Goal: Task Accomplishment & Management: Manage account settings

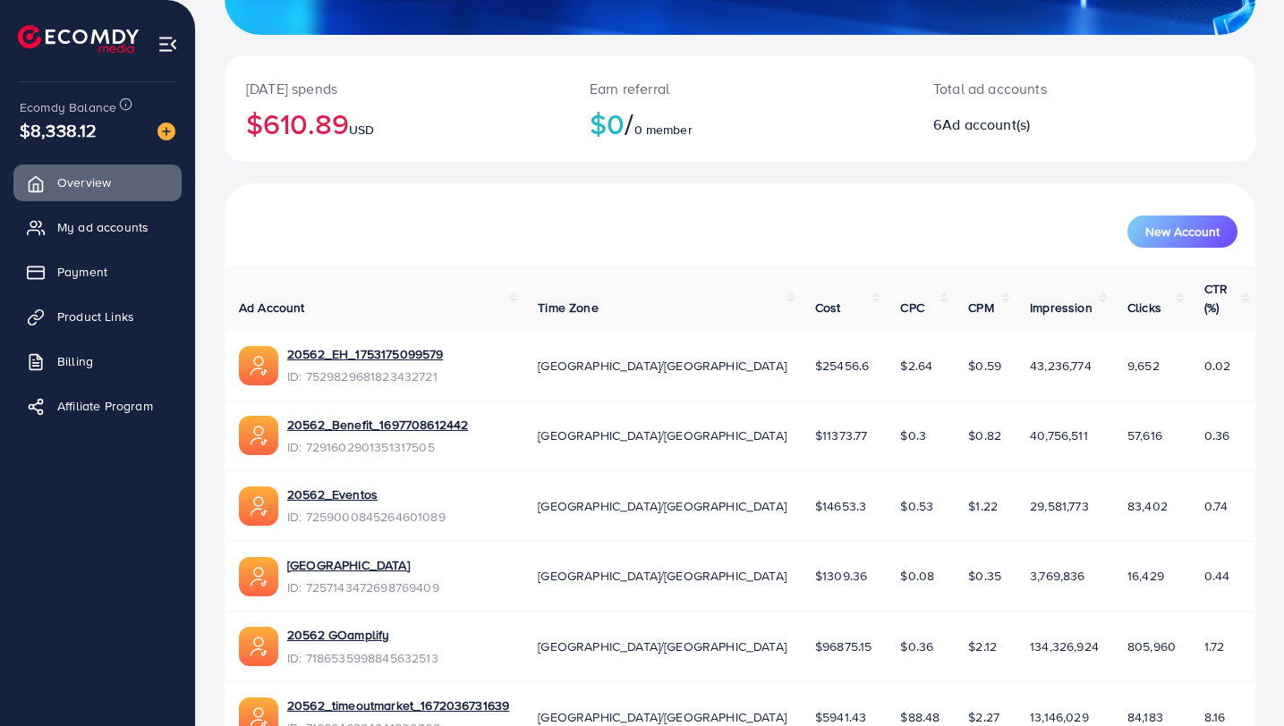
scroll to position [401, 0]
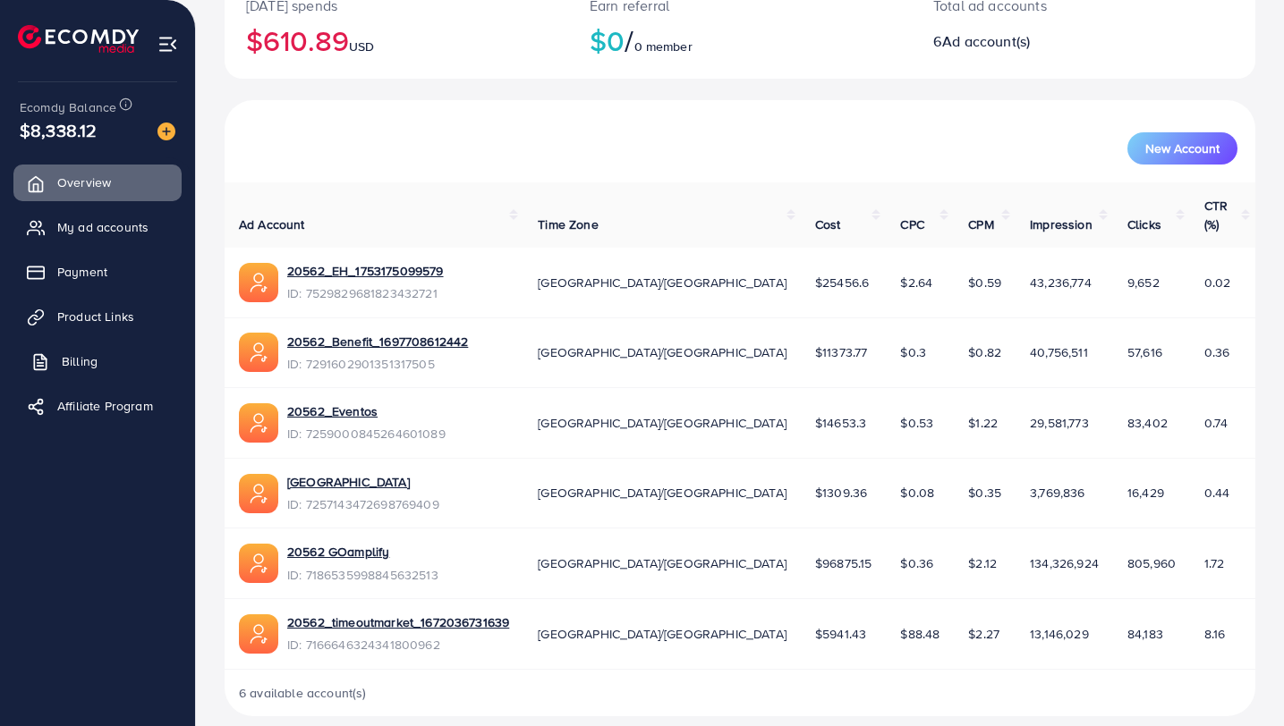
click at [72, 362] on span "Billing" at bounding box center [80, 361] width 36 height 18
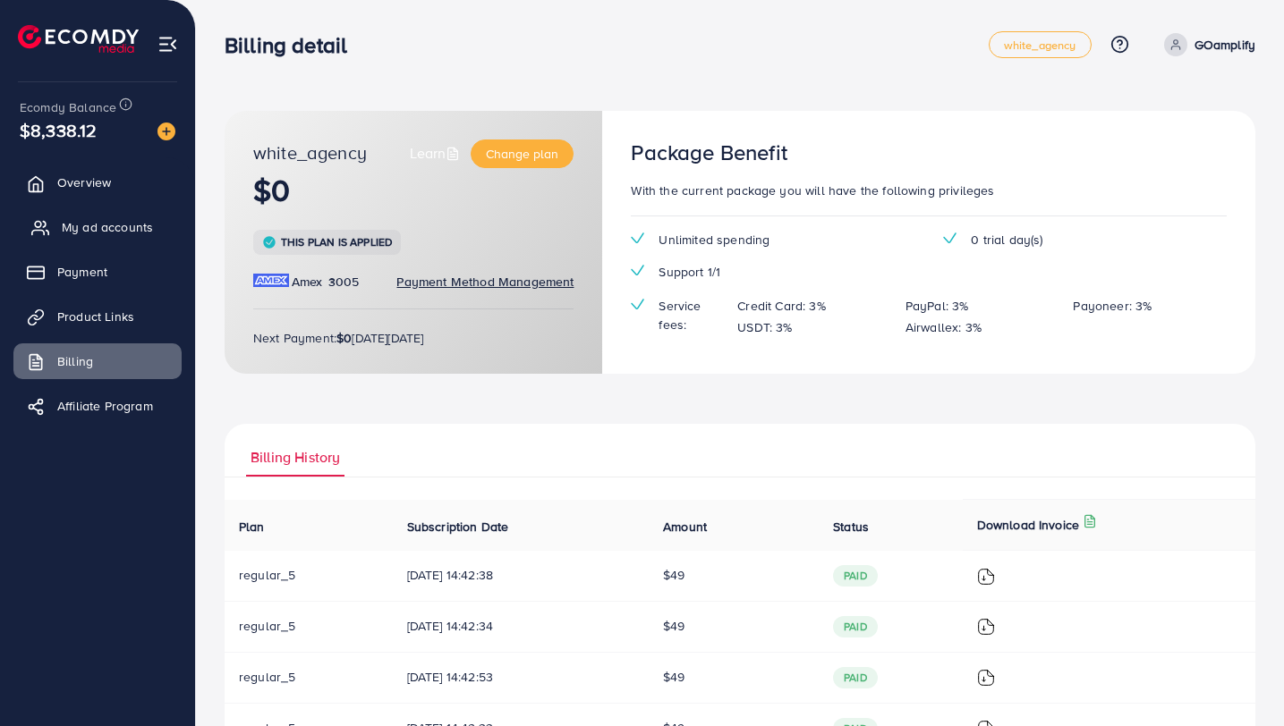
click at [98, 239] on link "My ad accounts" at bounding box center [97, 227] width 168 height 36
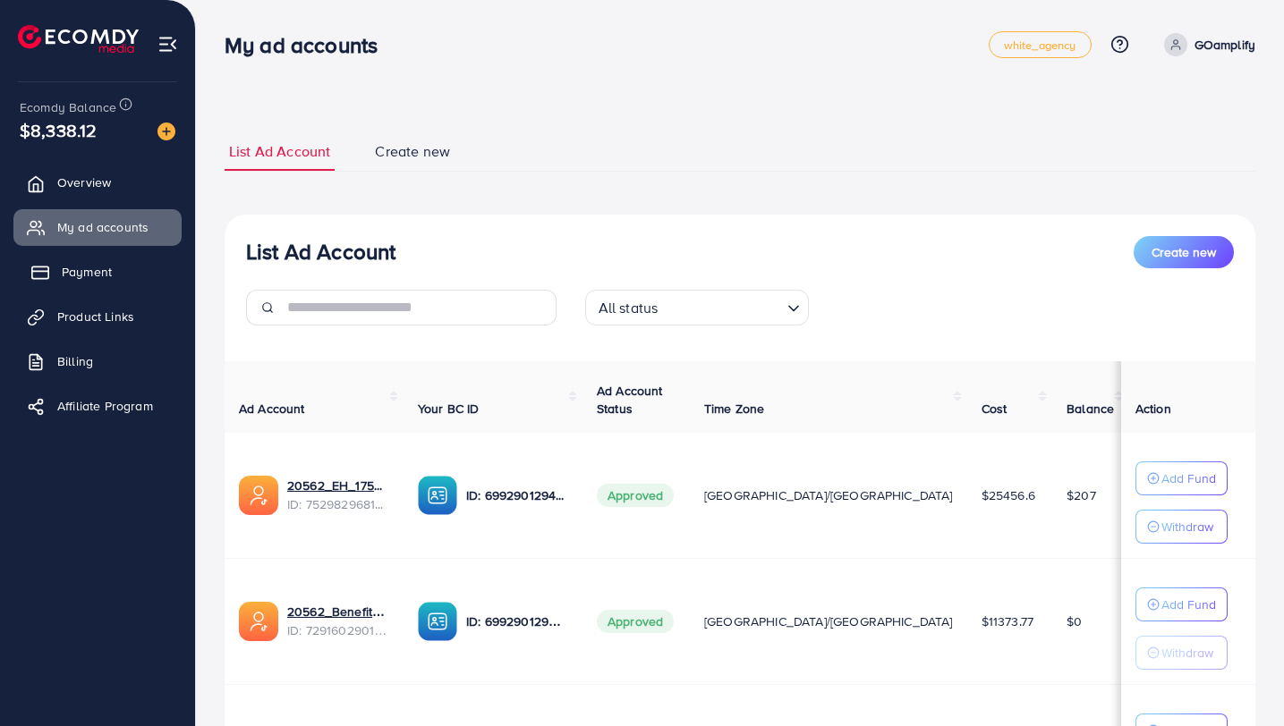
click at [112, 283] on link "Payment" at bounding box center [97, 272] width 168 height 36
